Goal: Obtain resource: Download file/media

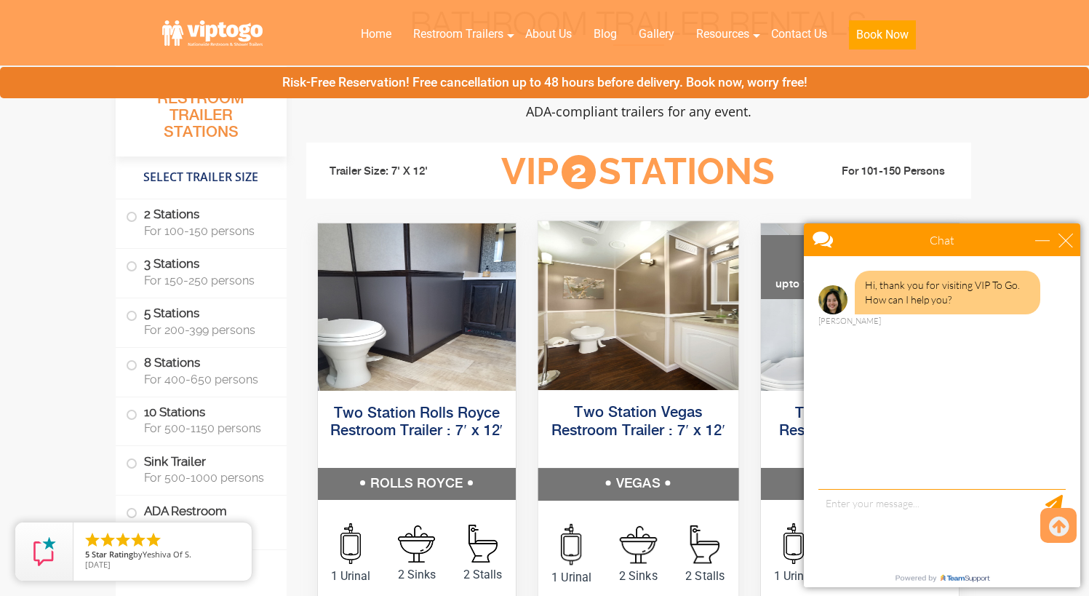
scroll to position [582, 0]
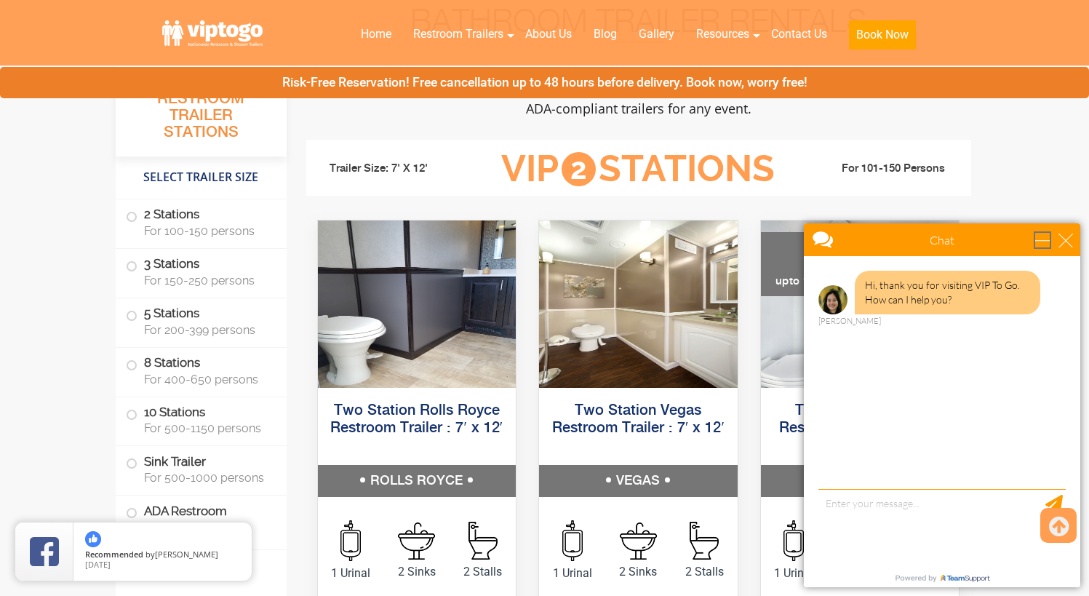
click at [1040, 243] on div "minimize" at bounding box center [1042, 240] width 15 height 15
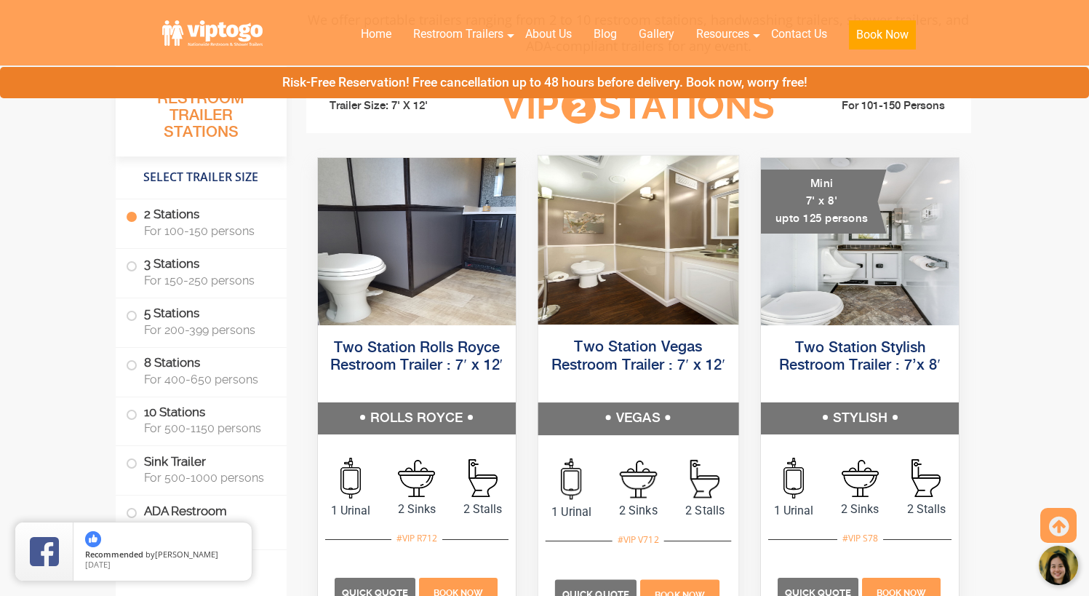
scroll to position [655, 0]
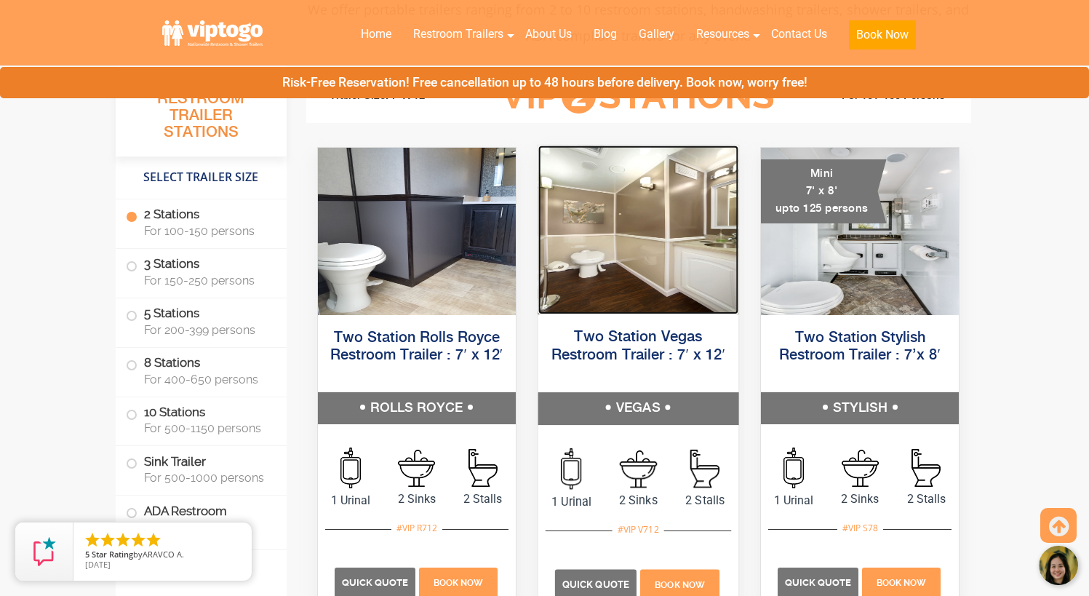
click at [634, 249] on img at bounding box center [638, 229] width 200 height 169
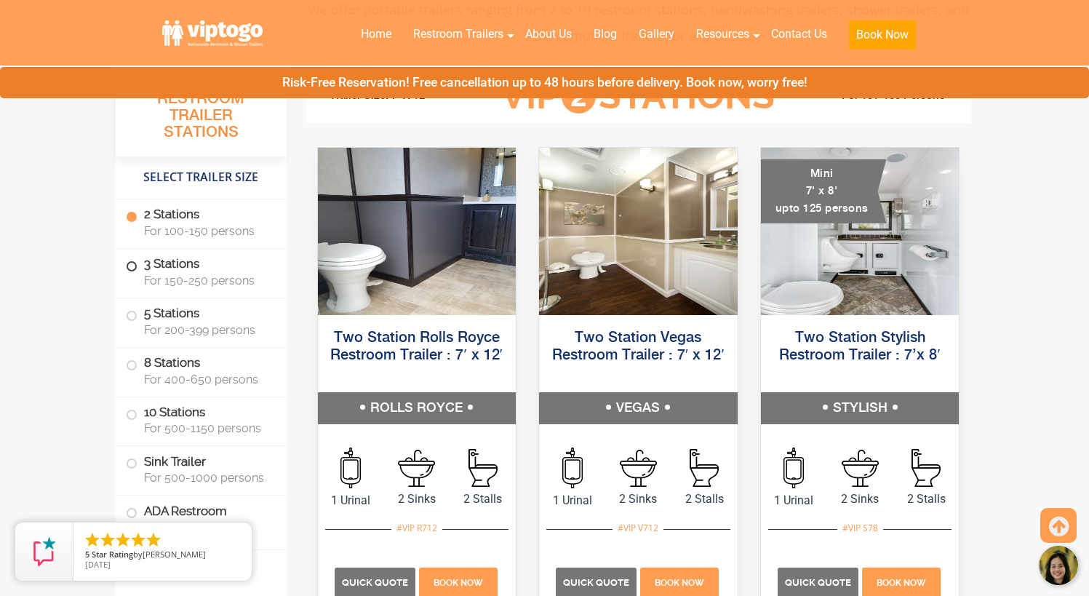
click at [133, 257] on label "3 Stations For 150-250 persons" at bounding box center [201, 271] width 151 height 45
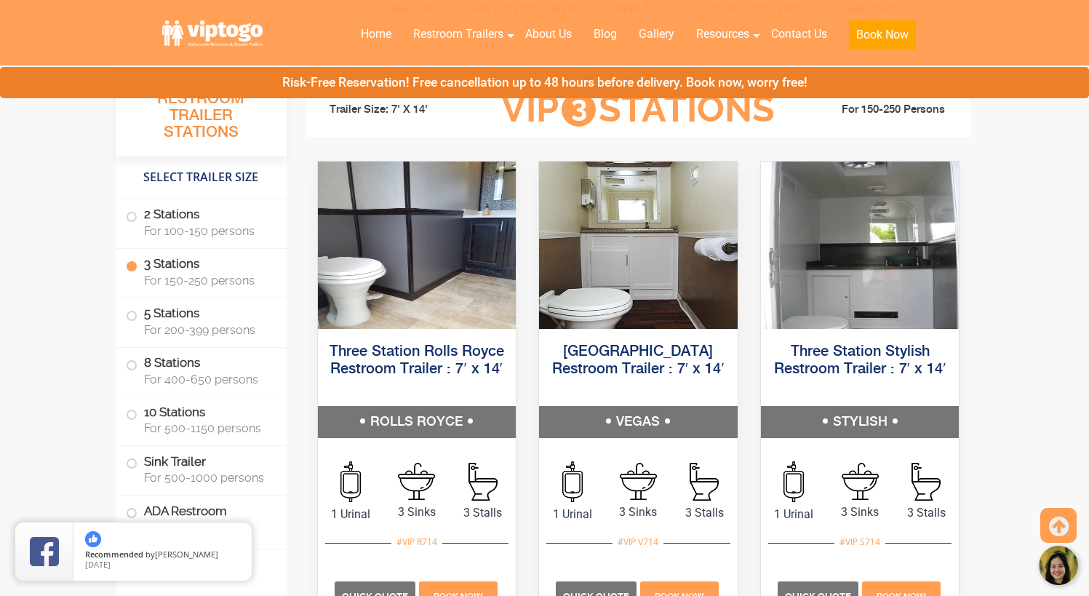
scroll to position [1624, 0]
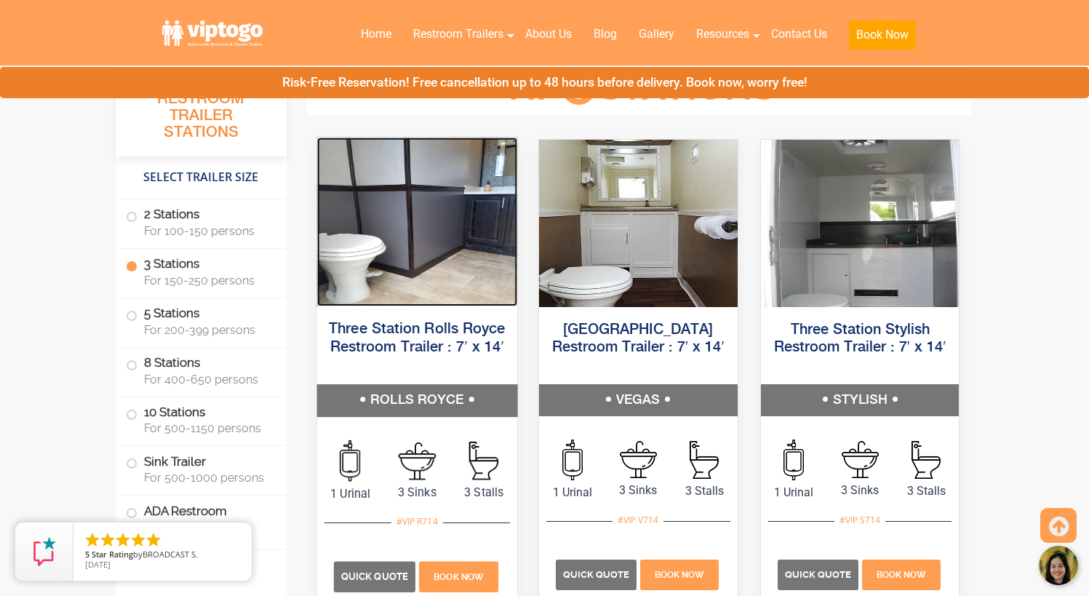
click at [399, 247] on img at bounding box center [416, 221] width 200 height 169
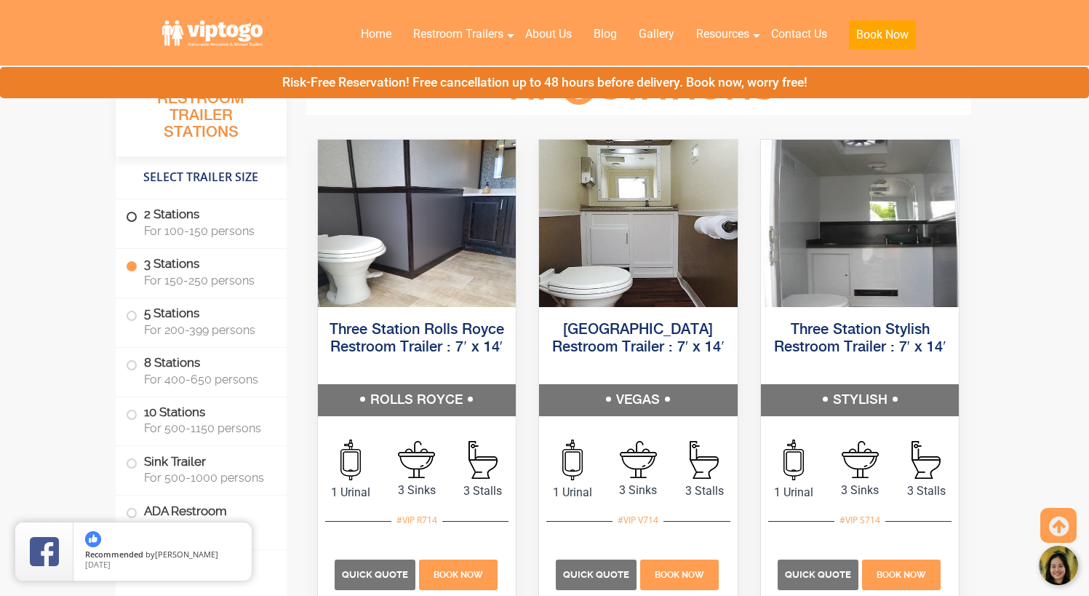
click at [132, 219] on span at bounding box center [132, 217] width 6 height 6
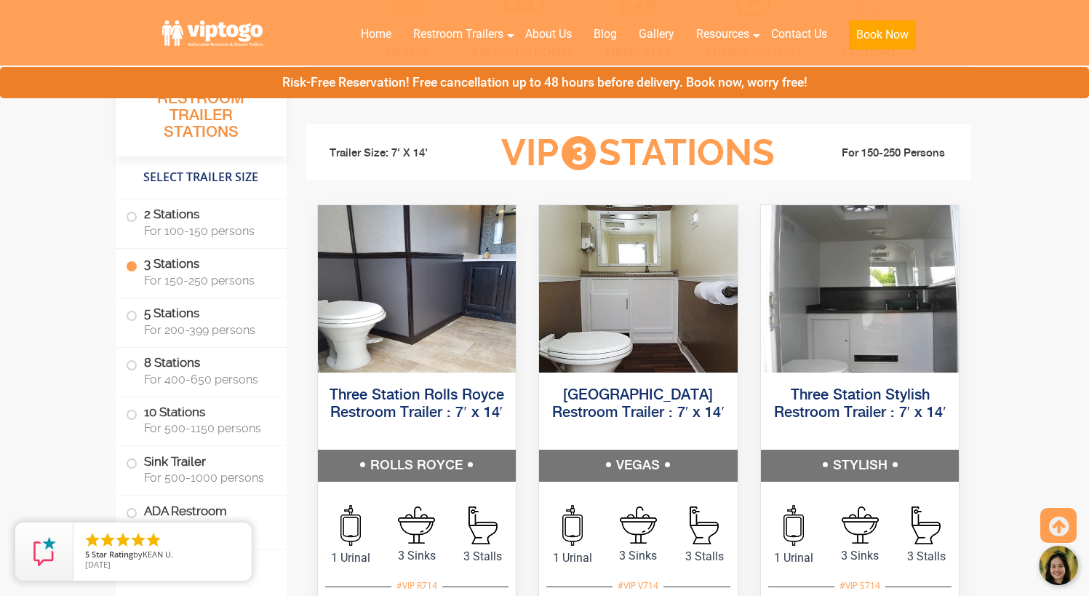
click at [135, 265] on span at bounding box center [132, 266] width 6 height 6
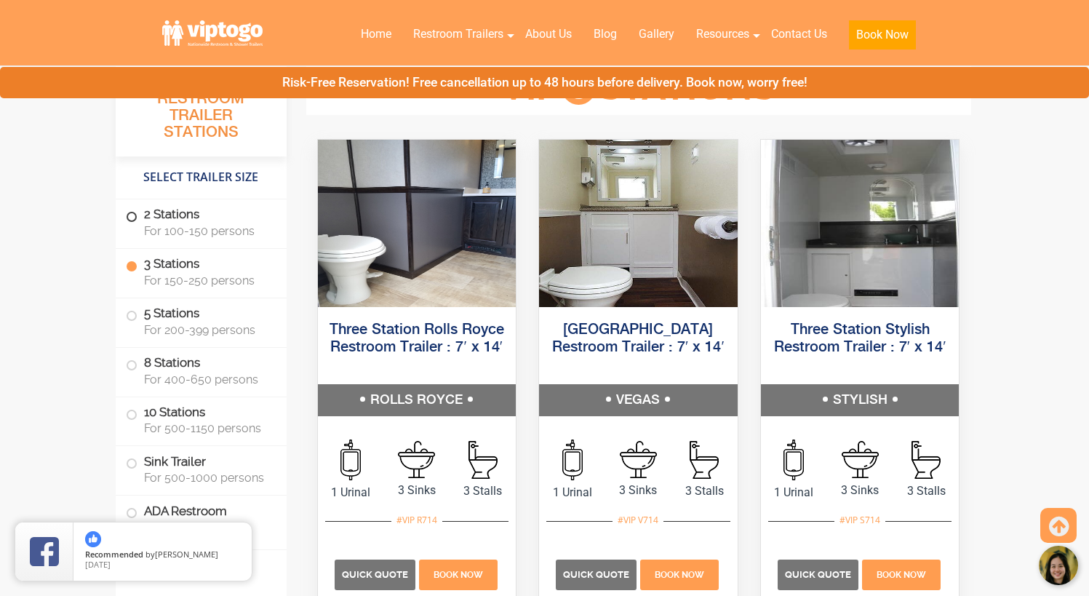
click at [136, 211] on label "2 Stations For 100-150 persons" at bounding box center [201, 221] width 151 height 45
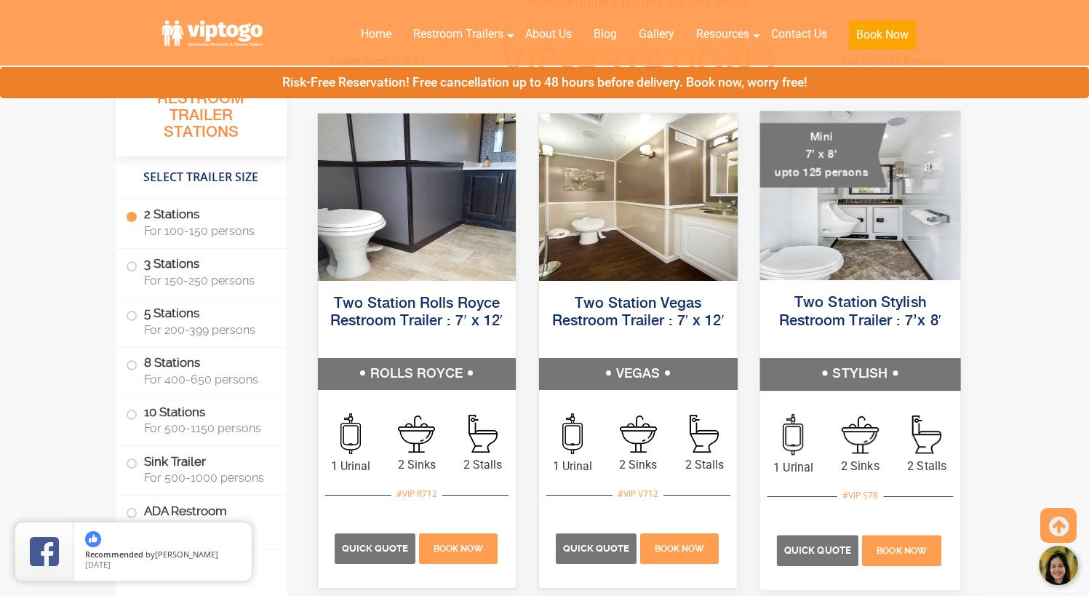
scroll to position [663, 0]
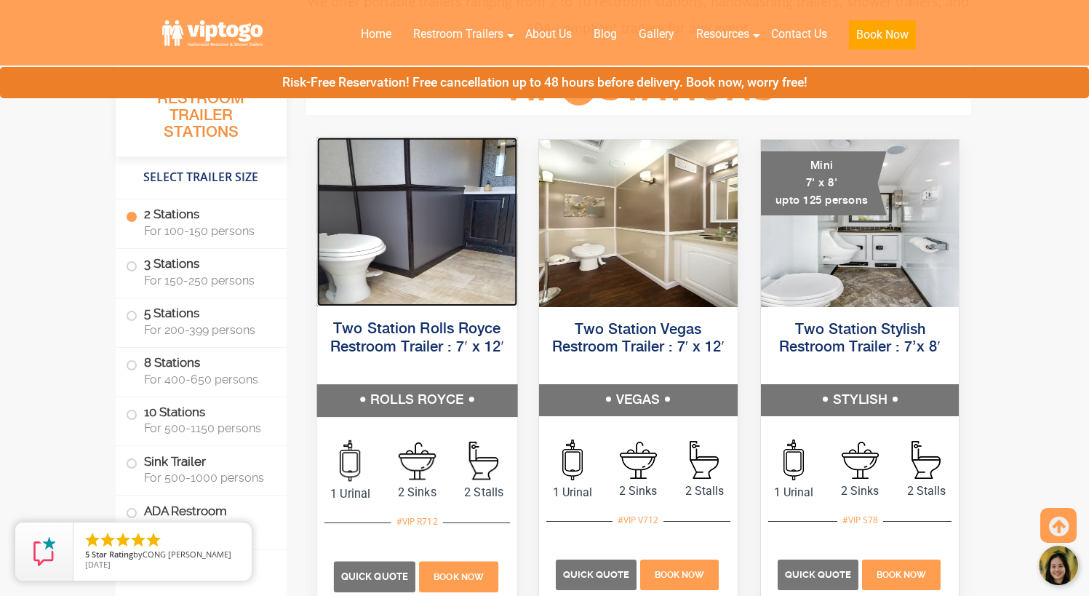
click at [467, 252] on img at bounding box center [416, 221] width 200 height 169
click at [487, 223] on img at bounding box center [416, 221] width 200 height 169
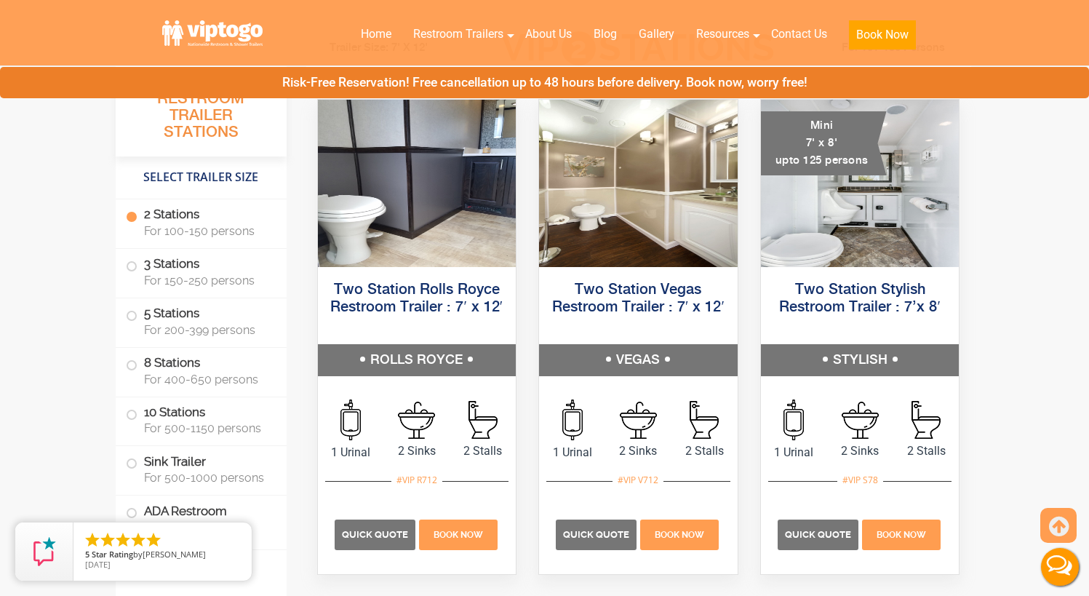
scroll to position [735, 0]
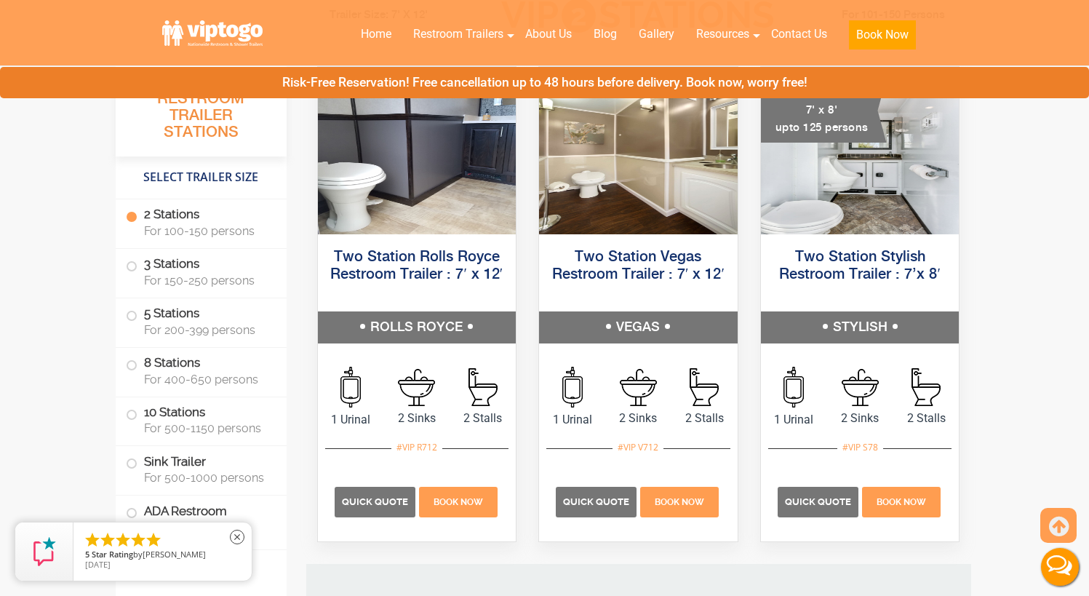
click at [135, 513] on span at bounding box center [132, 513] width 6 height 6
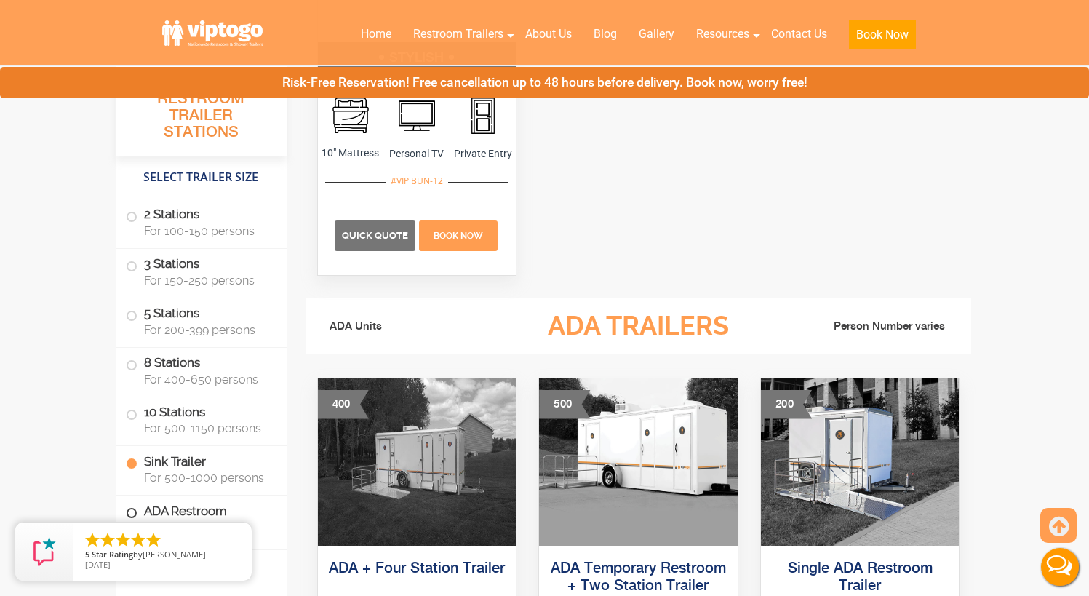
scroll to position [5112, 0]
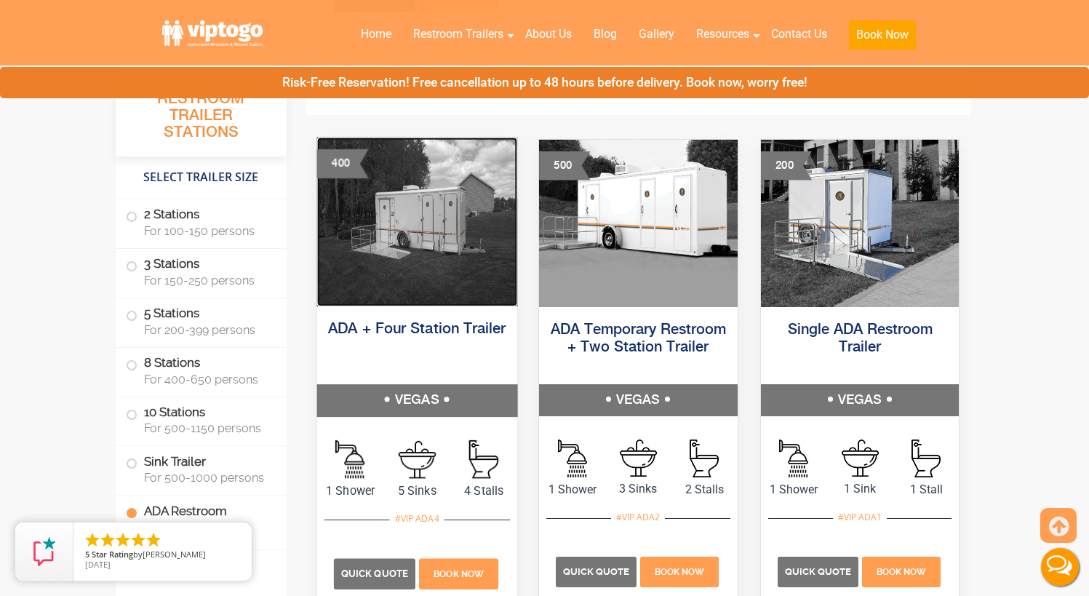
drag, startPoint x: 457, startPoint y: 254, endPoint x: 408, endPoint y: 235, distance: 52.3
click at [408, 235] on img at bounding box center [416, 221] width 200 height 169
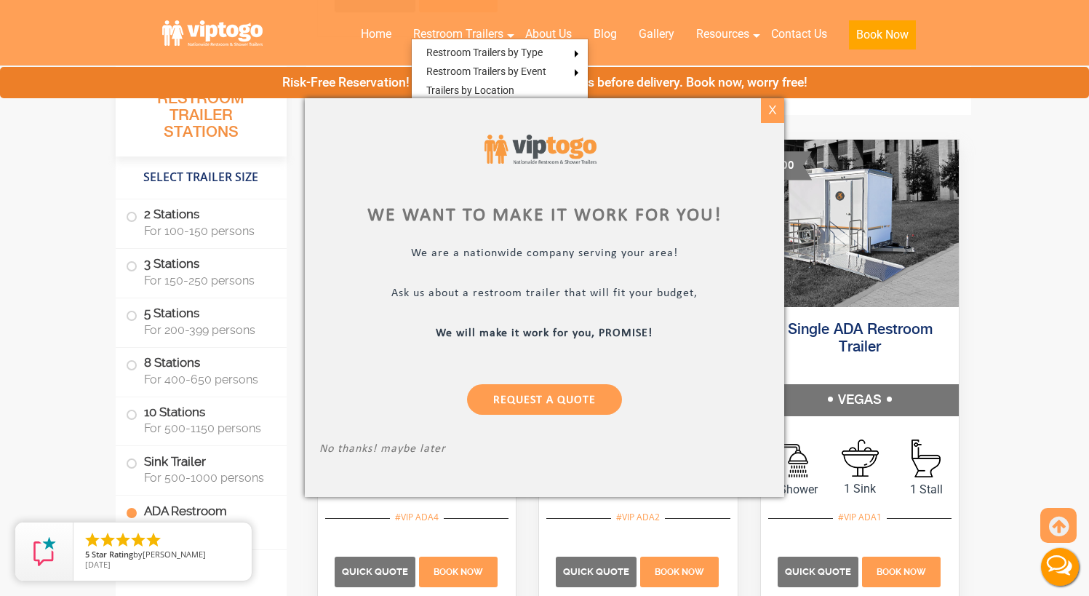
click at [780, 110] on div "X" at bounding box center [773, 110] width 23 height 25
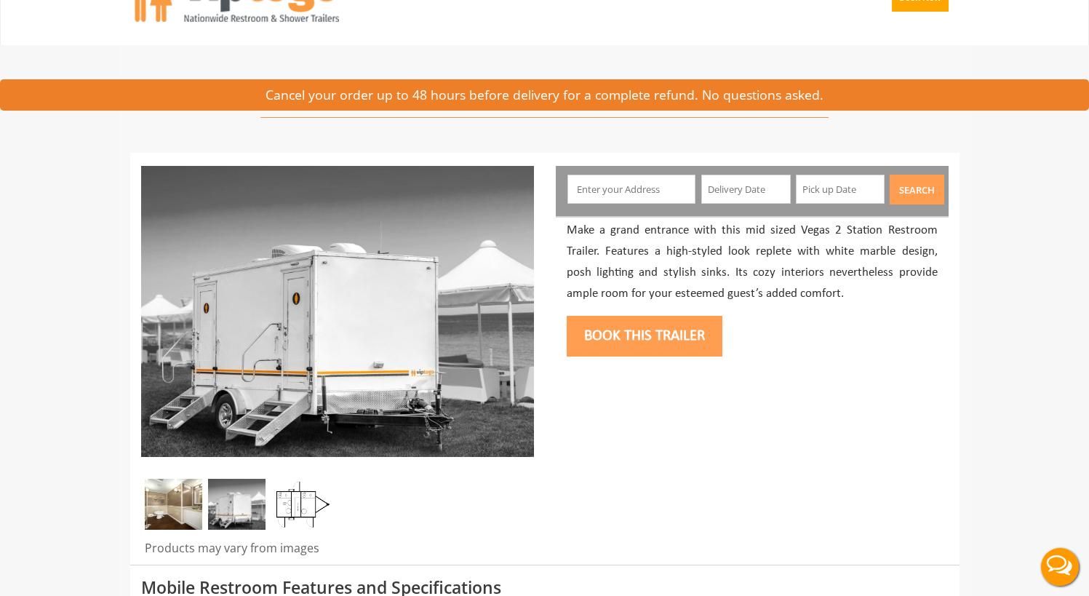
scroll to position [145, 0]
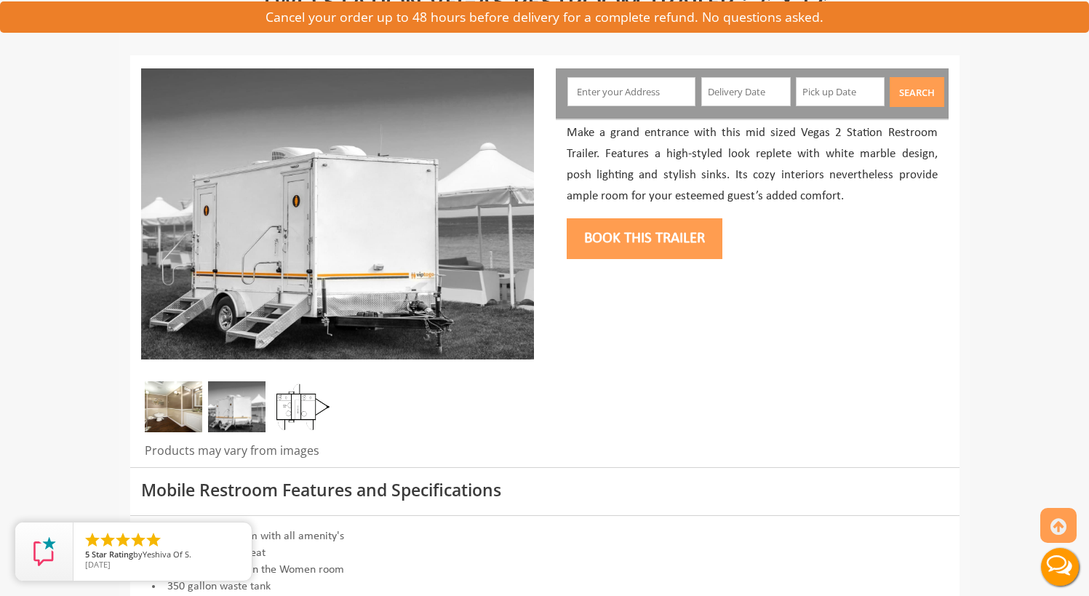
click at [289, 408] on img at bounding box center [300, 406] width 57 height 51
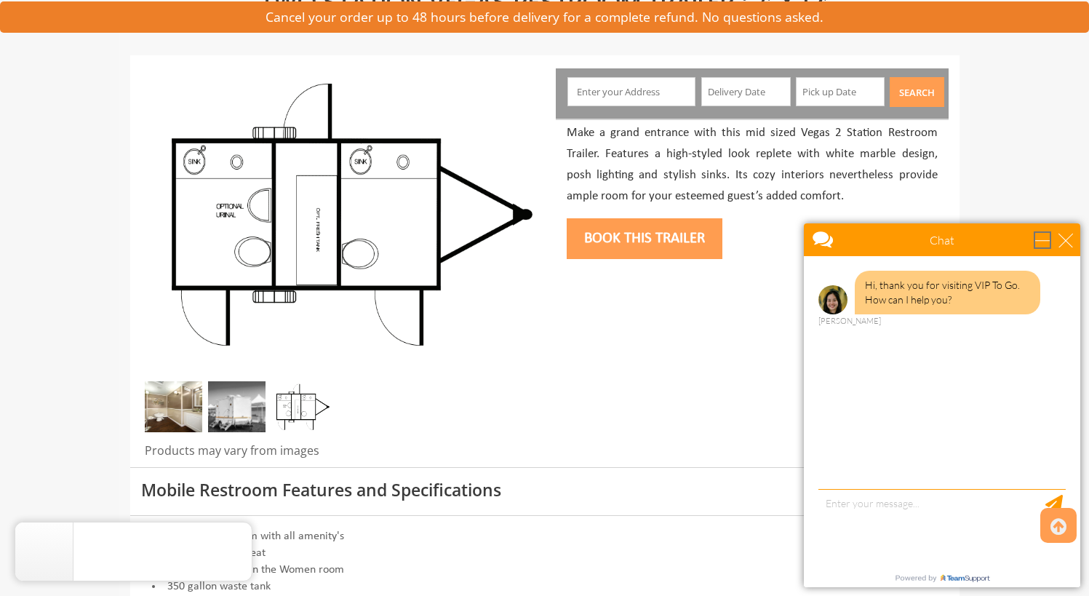
click at [1040, 240] on div "minimize" at bounding box center [1042, 240] width 15 height 15
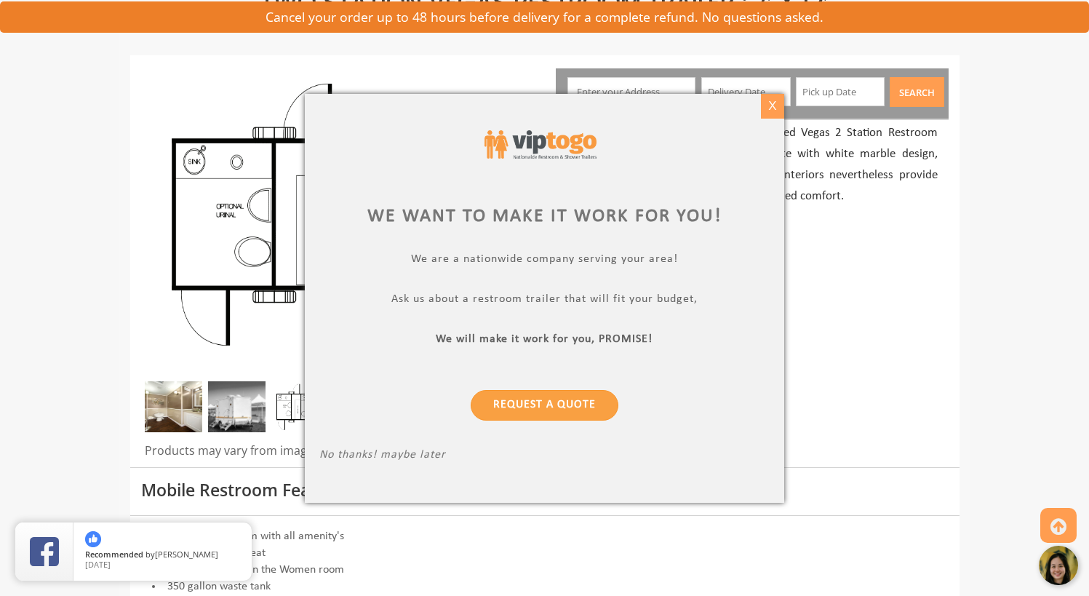
click at [775, 102] on div "X" at bounding box center [773, 106] width 23 height 25
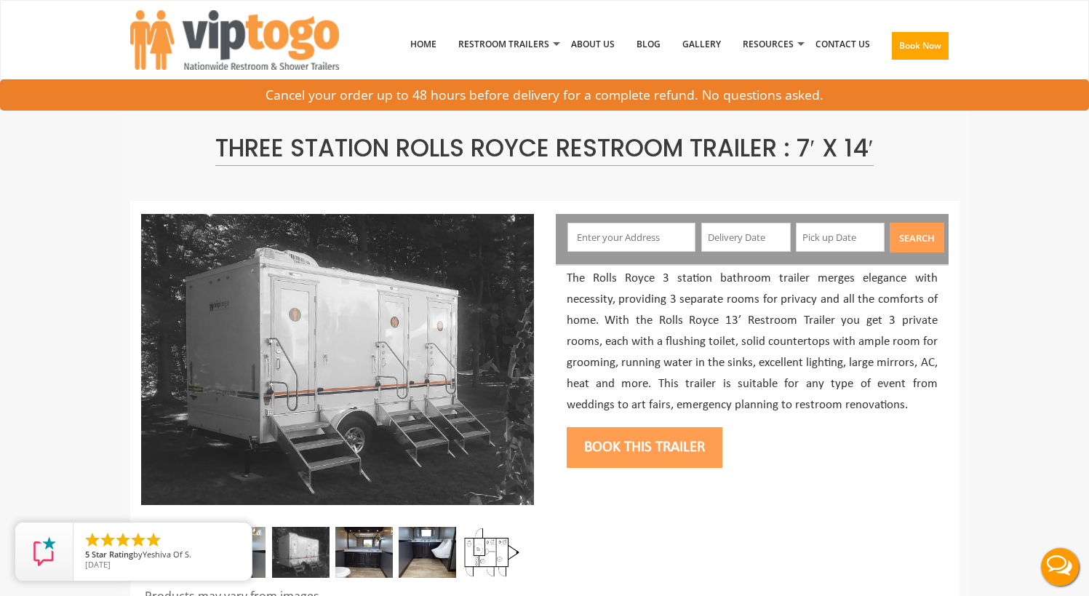
drag, startPoint x: 495, startPoint y: 548, endPoint x: 519, endPoint y: 549, distance: 23.3
click at [495, 546] on img at bounding box center [491, 552] width 57 height 51
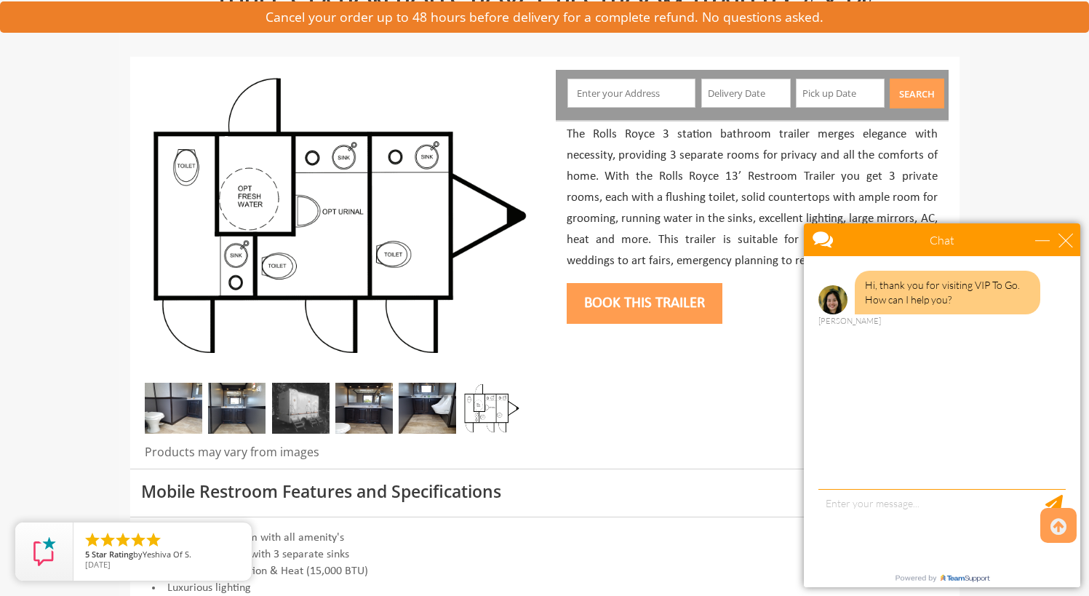
scroll to position [145, 0]
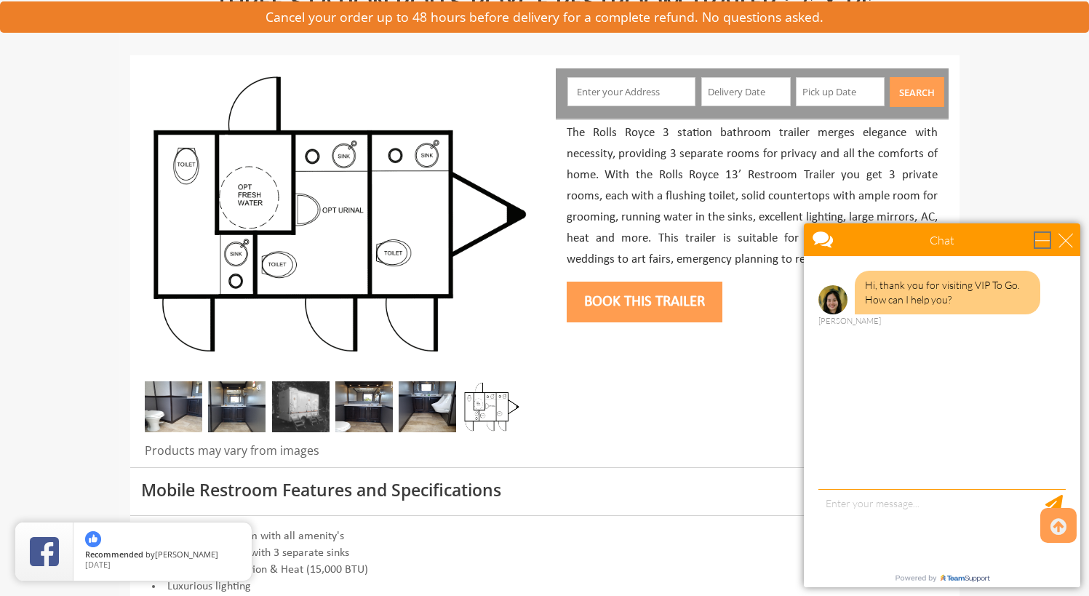
drag, startPoint x: 1042, startPoint y: 241, endPoint x: 1038, endPoint y: 232, distance: 9.5
click at [1039, 239] on div "minimize" at bounding box center [1042, 240] width 15 height 15
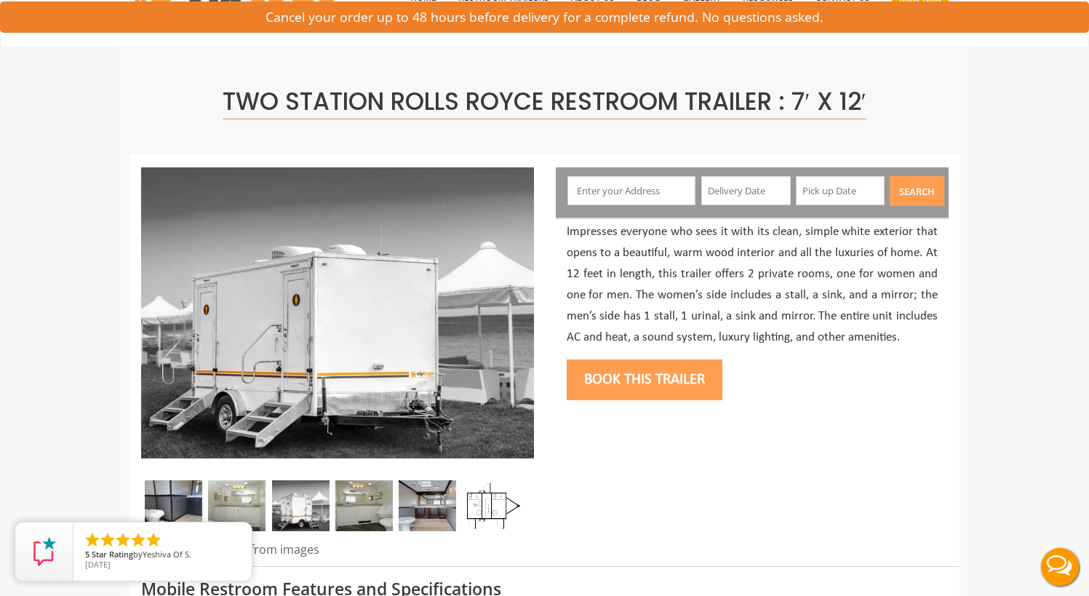
scroll to position [73, 0]
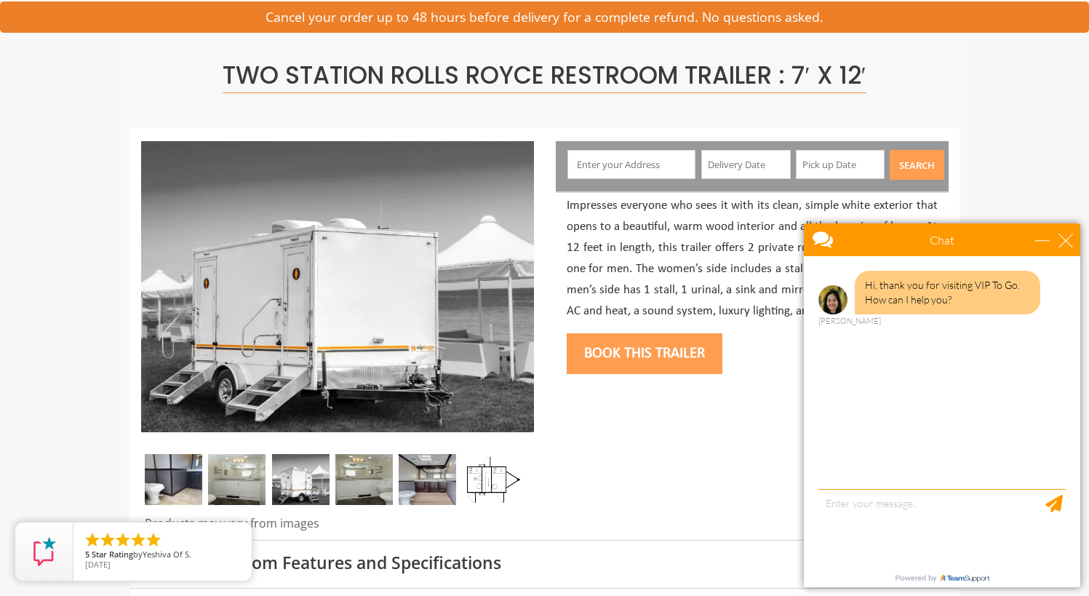
click at [187, 480] on img at bounding box center [173, 479] width 57 height 51
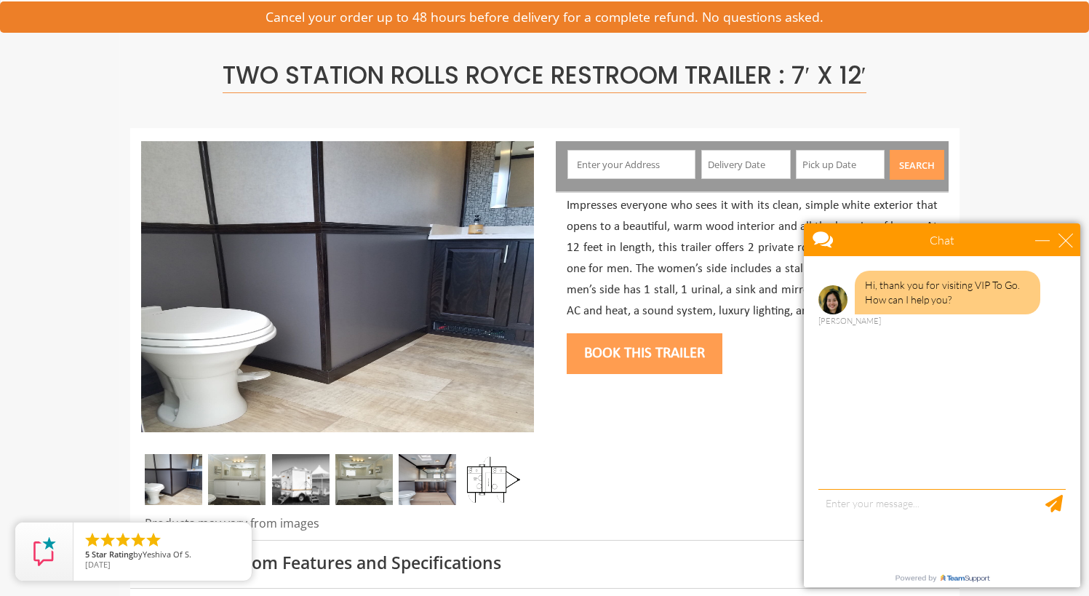
click at [234, 474] on img at bounding box center [236, 479] width 57 height 51
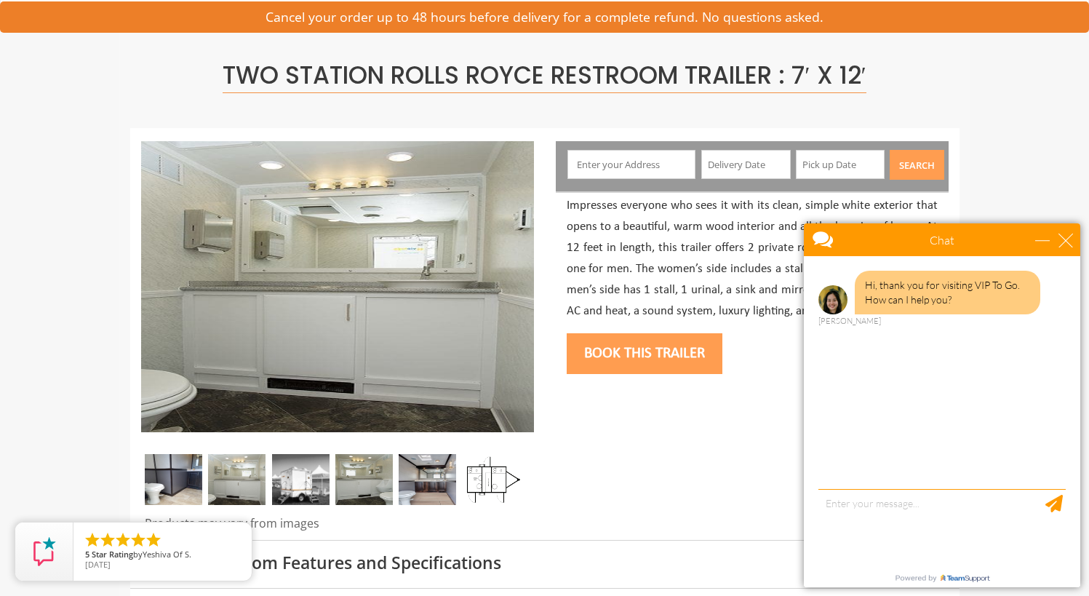
click at [313, 479] on img at bounding box center [300, 479] width 57 height 51
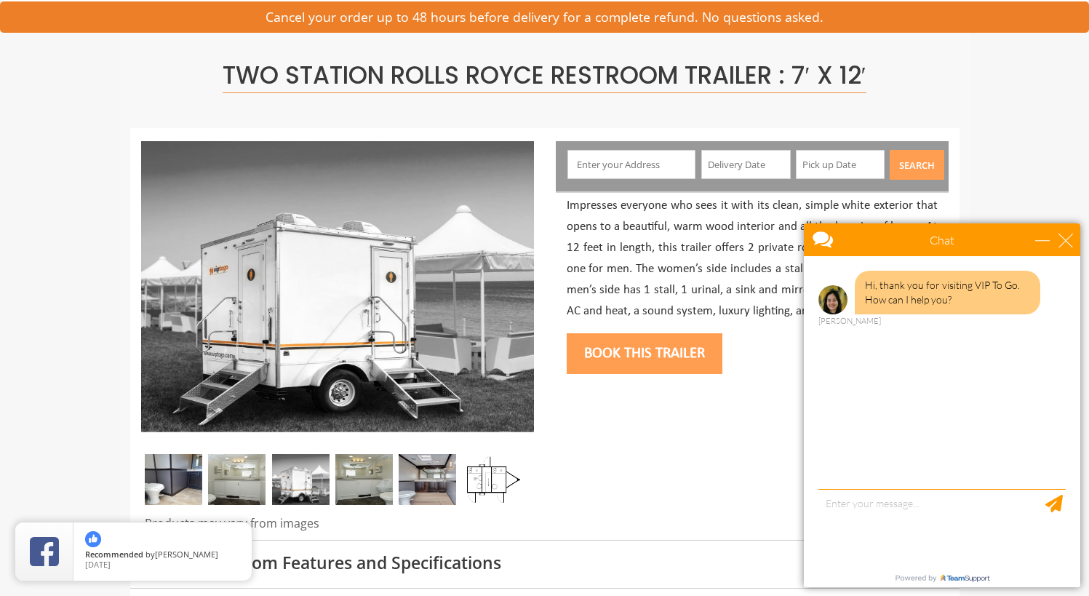
click at [364, 477] on img at bounding box center [363, 479] width 57 height 51
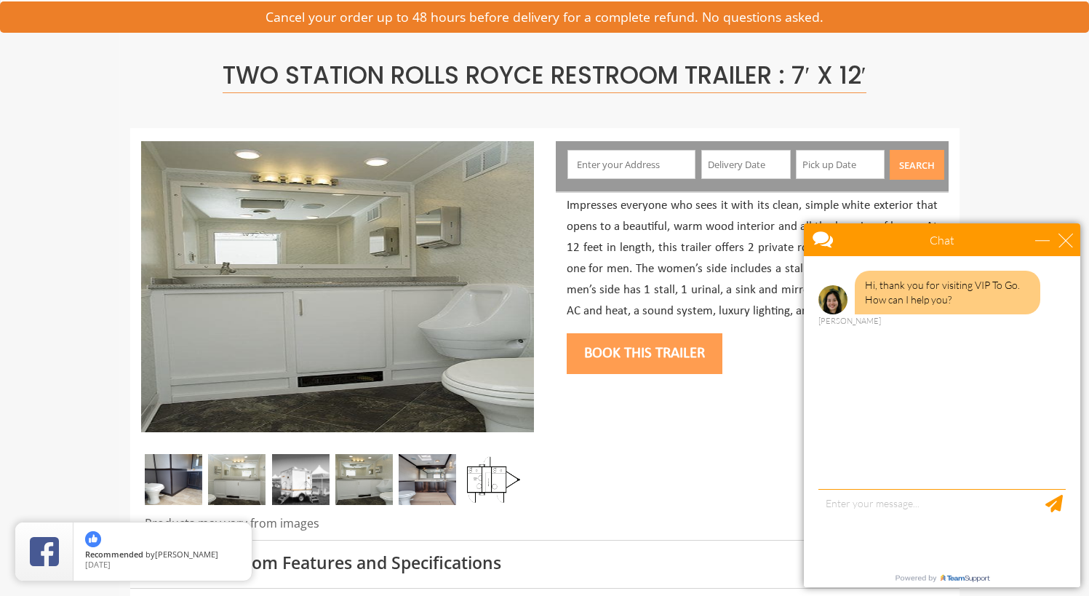
click at [421, 473] on img at bounding box center [427, 479] width 57 height 51
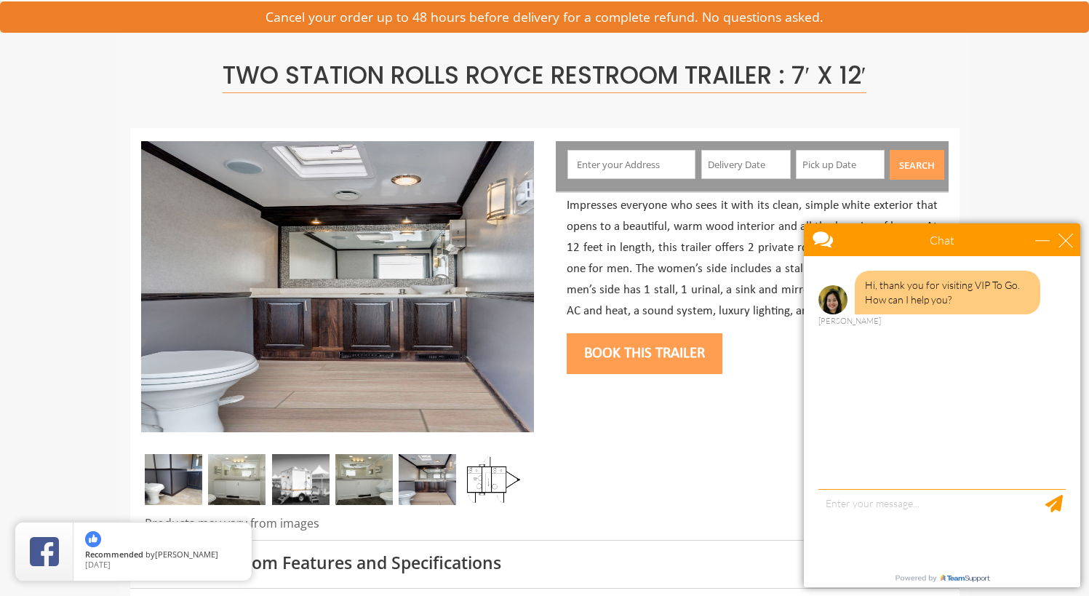
drag, startPoint x: 503, startPoint y: 478, endPoint x: 509, endPoint y: 495, distance: 18.0
click at [503, 479] on img at bounding box center [491, 479] width 57 height 51
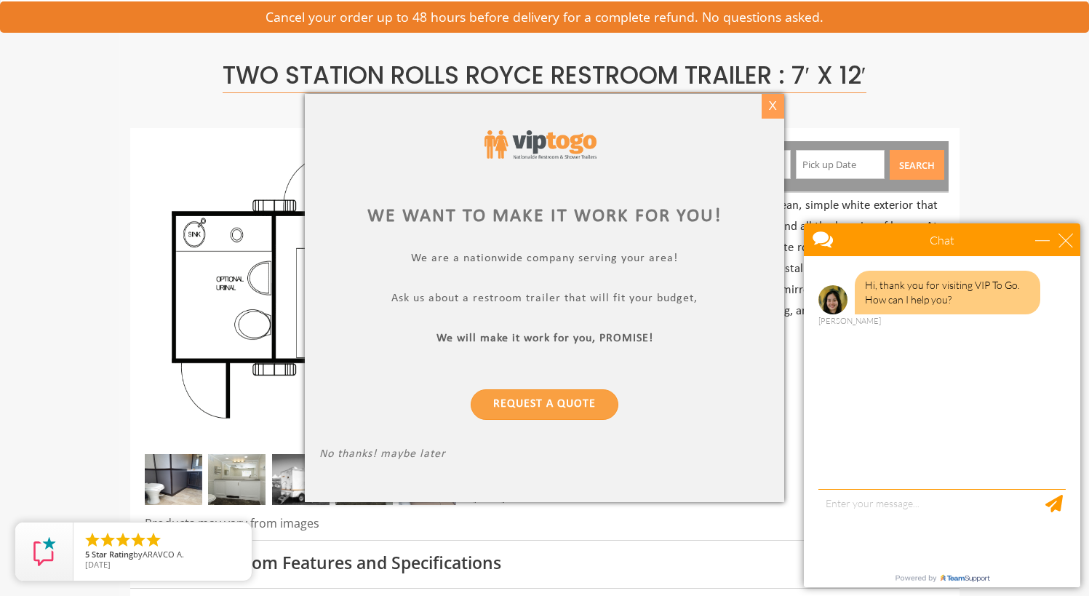
drag, startPoint x: 775, startPoint y: 110, endPoint x: 991, endPoint y: 178, distance: 226.6
click at [775, 110] on div "X" at bounding box center [773, 106] width 23 height 25
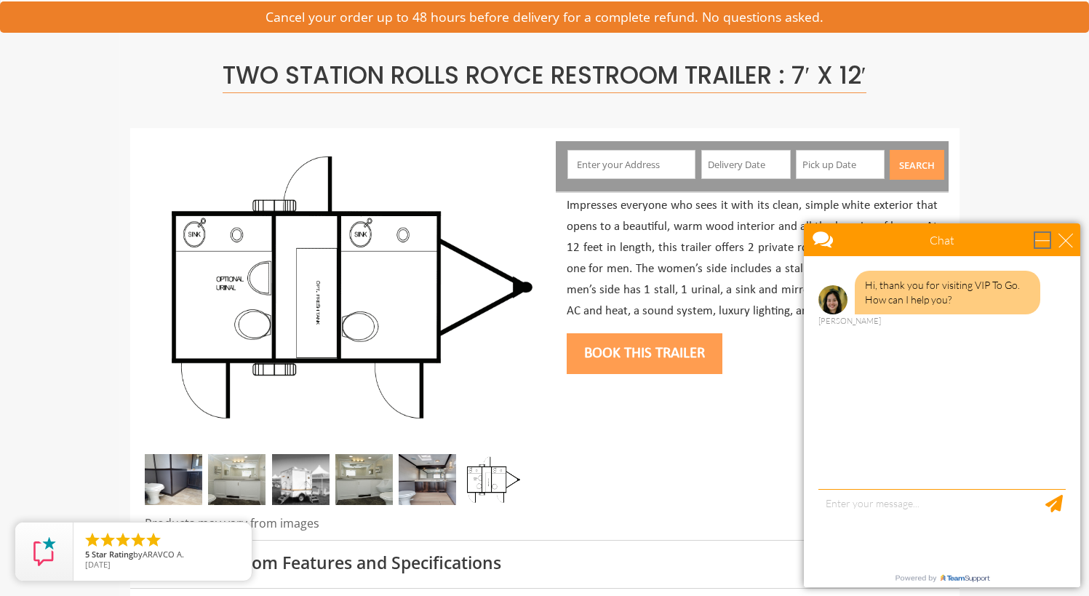
drag, startPoint x: 1042, startPoint y: 241, endPoint x: 1033, endPoint y: 235, distance: 11.1
click at [1037, 236] on div "minimize" at bounding box center [1042, 240] width 15 height 15
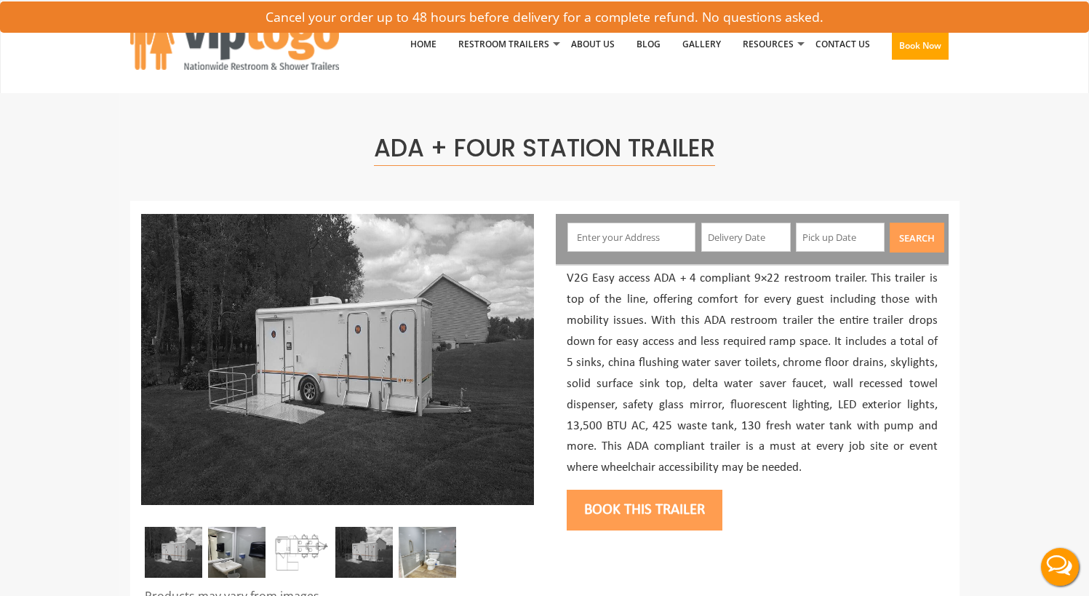
scroll to position [73, 0]
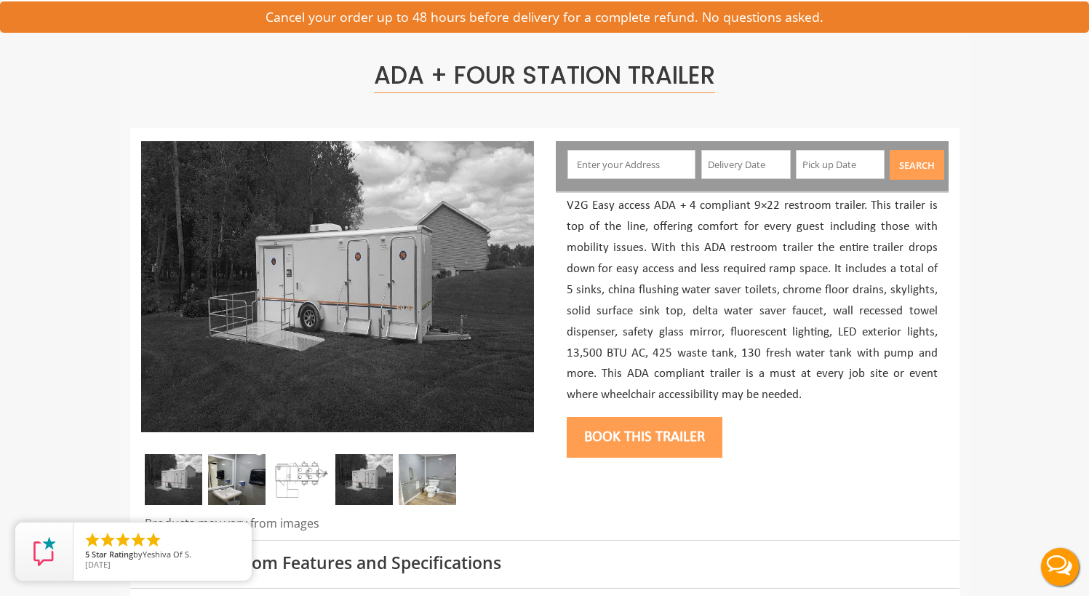
click at [236, 466] on img at bounding box center [236, 479] width 57 height 51
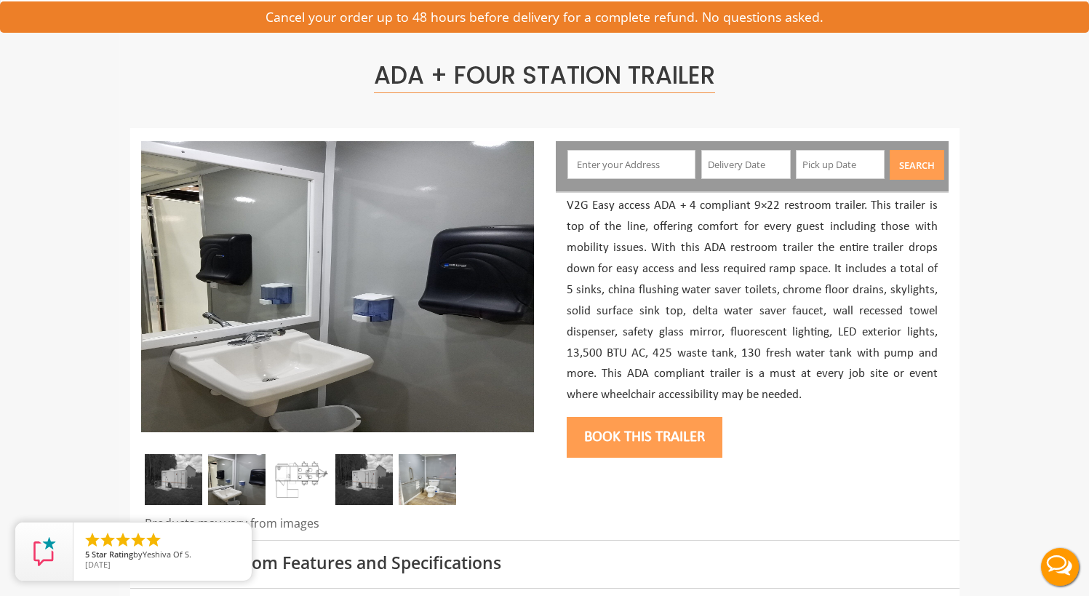
click at [365, 482] on img at bounding box center [363, 479] width 57 height 51
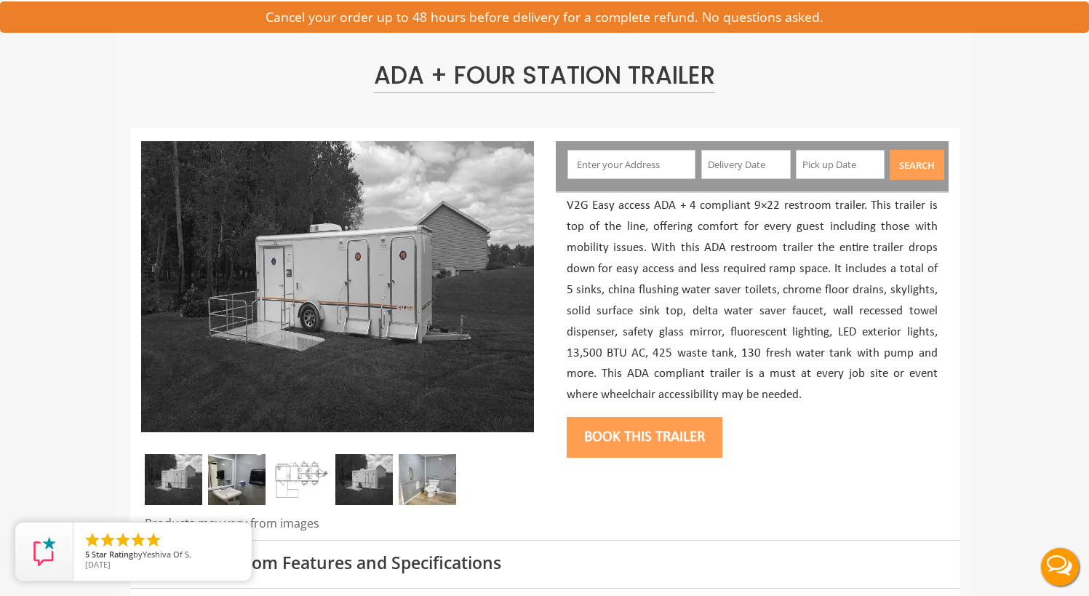
click at [305, 487] on img at bounding box center [300, 479] width 57 height 51
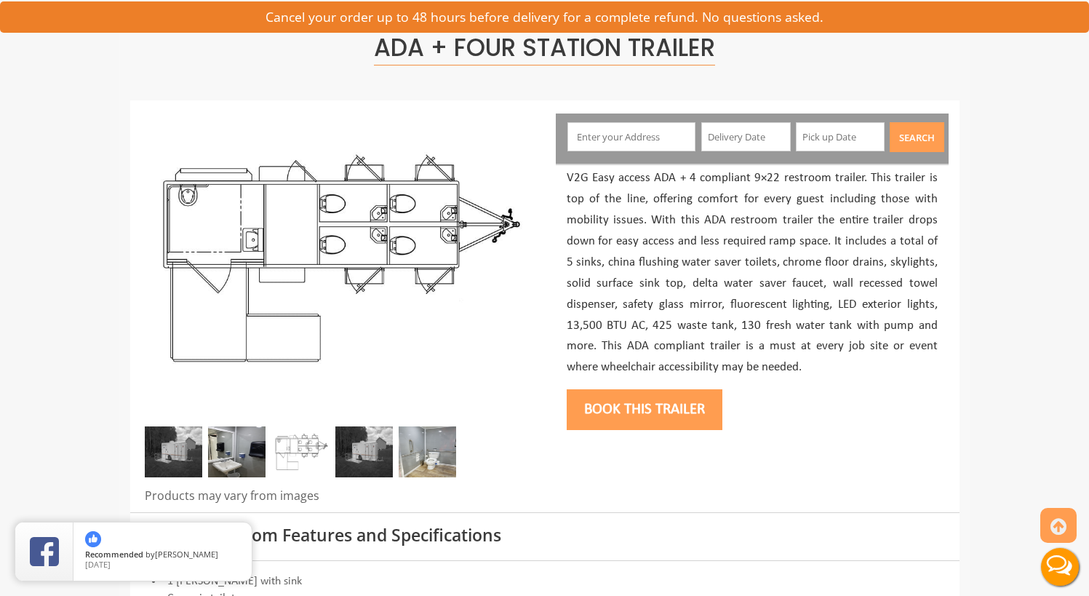
scroll to position [145, 0]
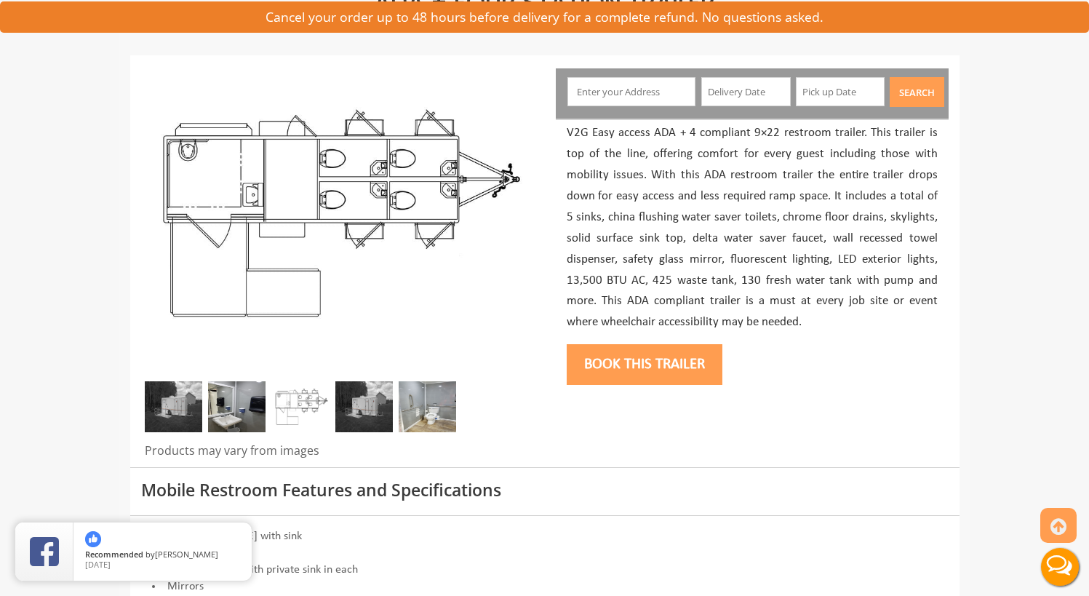
drag, startPoint x: 444, startPoint y: 413, endPoint x: 464, endPoint y: 402, distance: 23.5
click at [444, 412] on img at bounding box center [427, 406] width 57 height 51
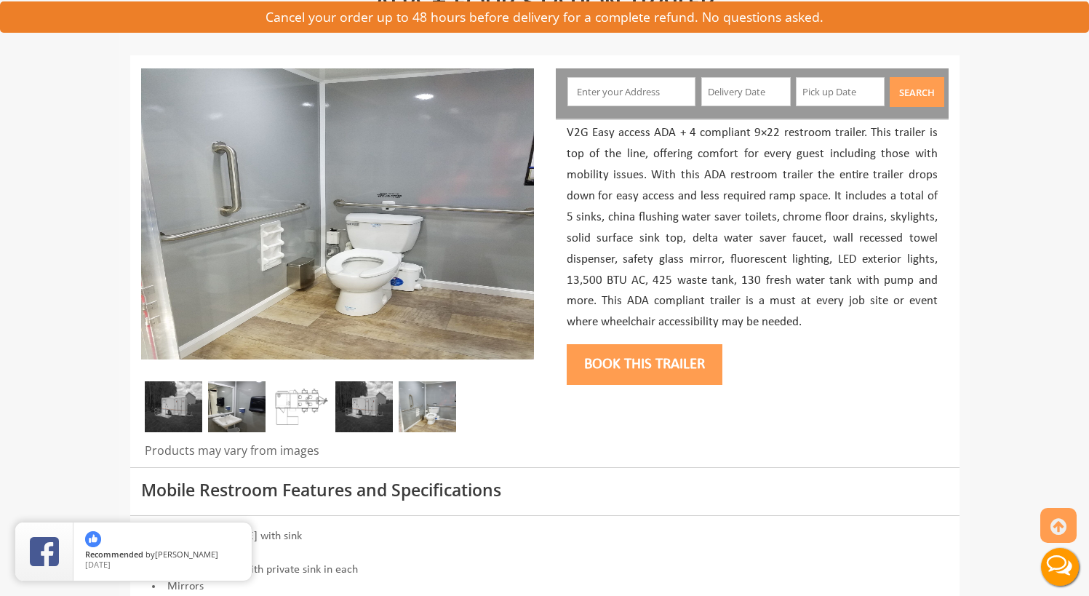
click at [365, 422] on img at bounding box center [363, 406] width 57 height 51
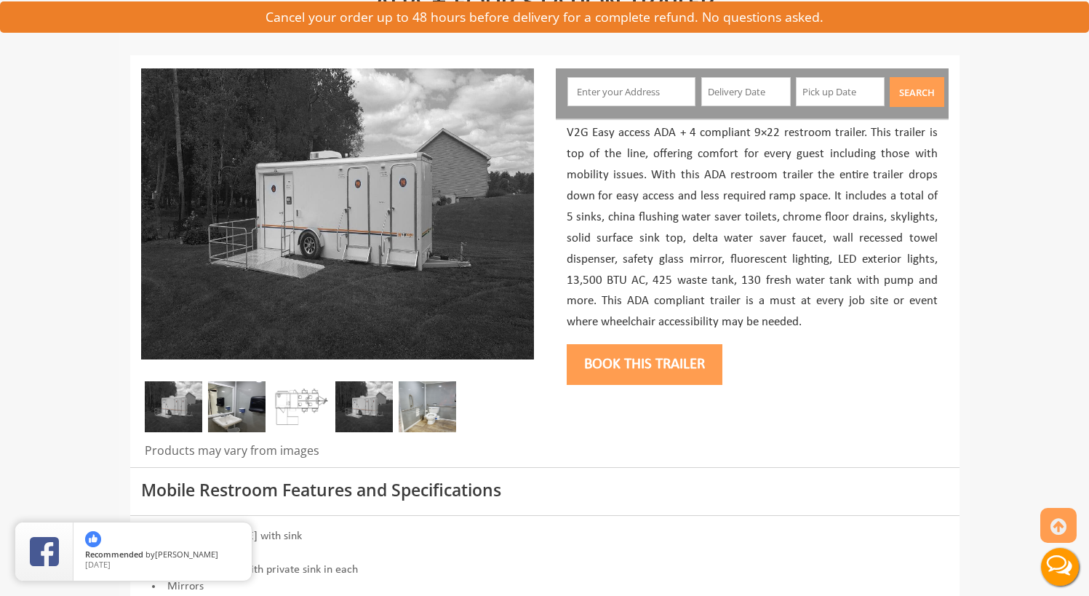
click at [298, 410] on img at bounding box center [300, 406] width 57 height 51
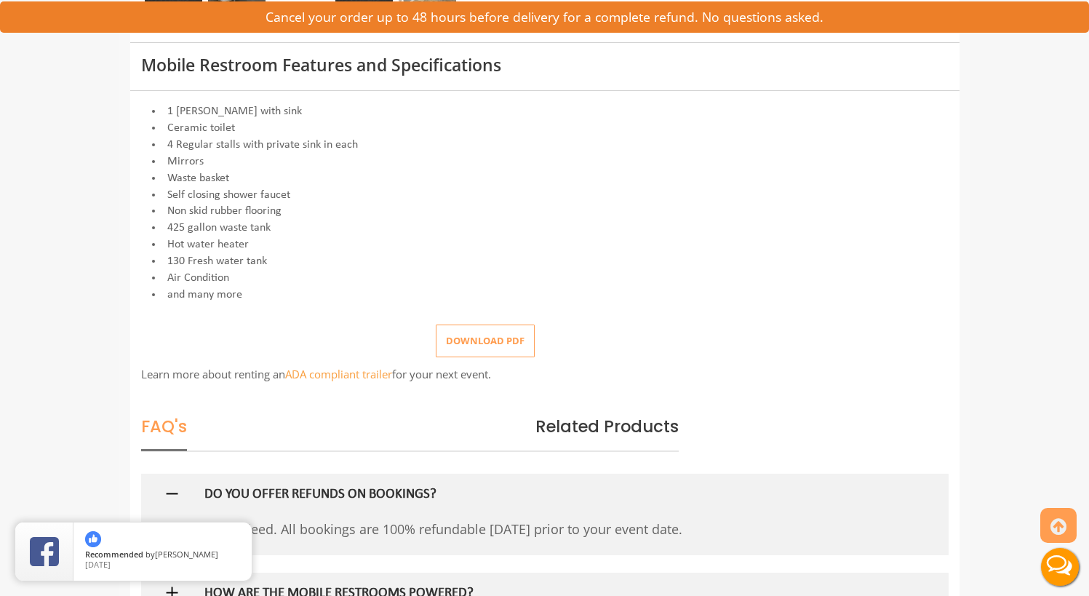
scroll to position [655, 0]
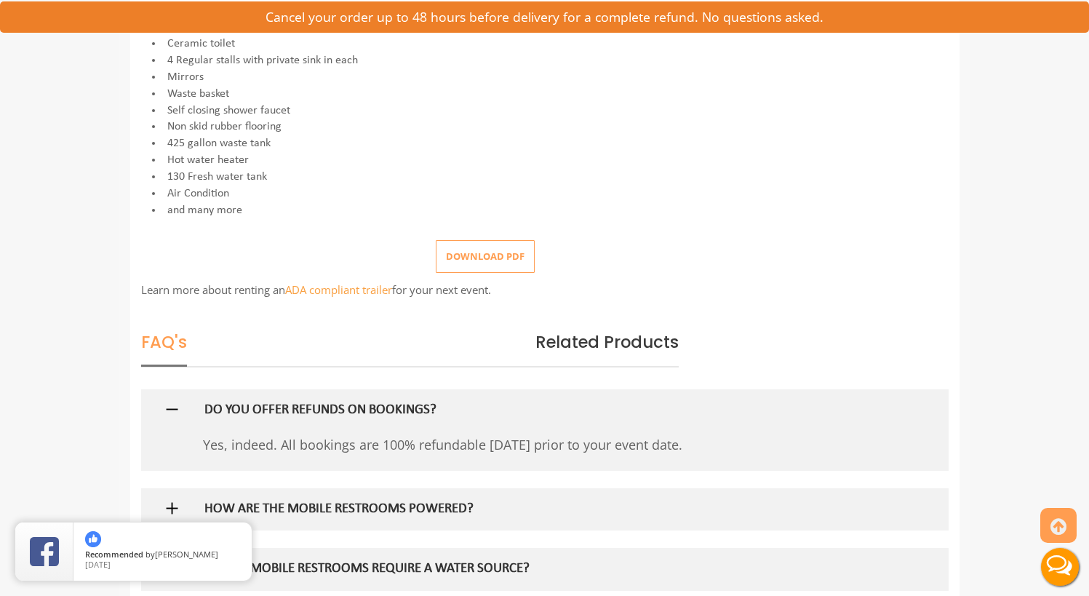
click at [495, 257] on button "Download pdf" at bounding box center [485, 256] width 99 height 33
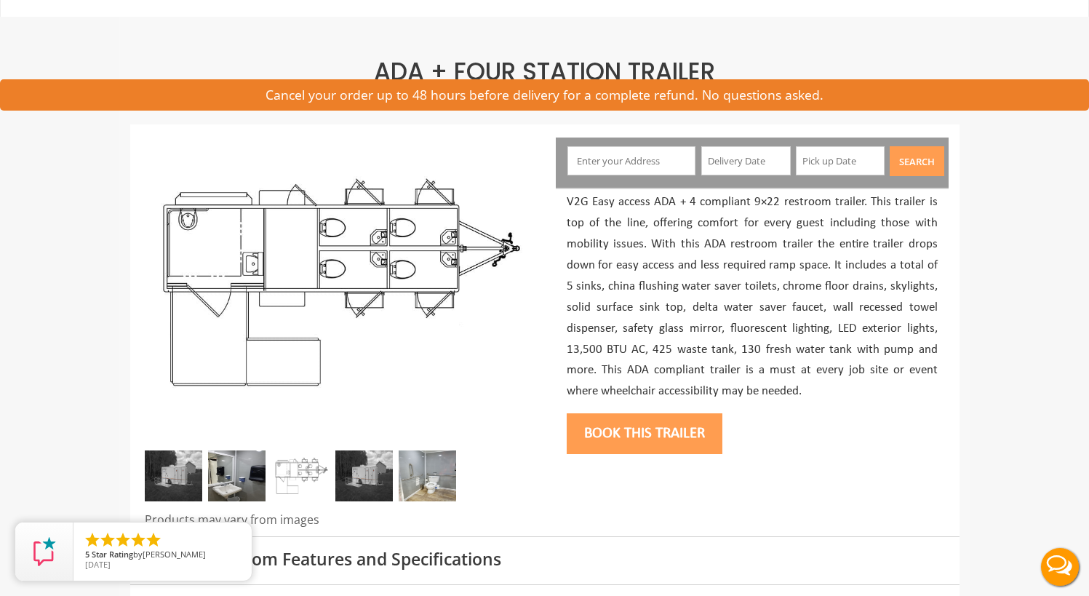
scroll to position [0, 0]
